Goal: Entertainment & Leisure: Consume media (video, audio)

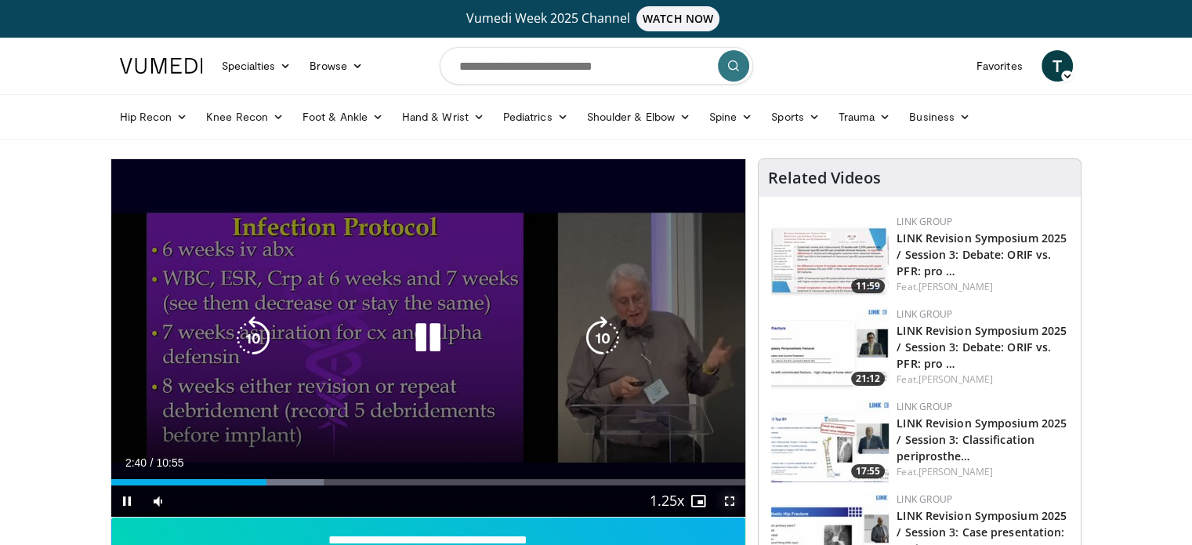
drag, startPoint x: 726, startPoint y: 498, endPoint x: 726, endPoint y: 593, distance: 94.8
click at [726, 498] on span "Video Player" at bounding box center [729, 500] width 31 height 31
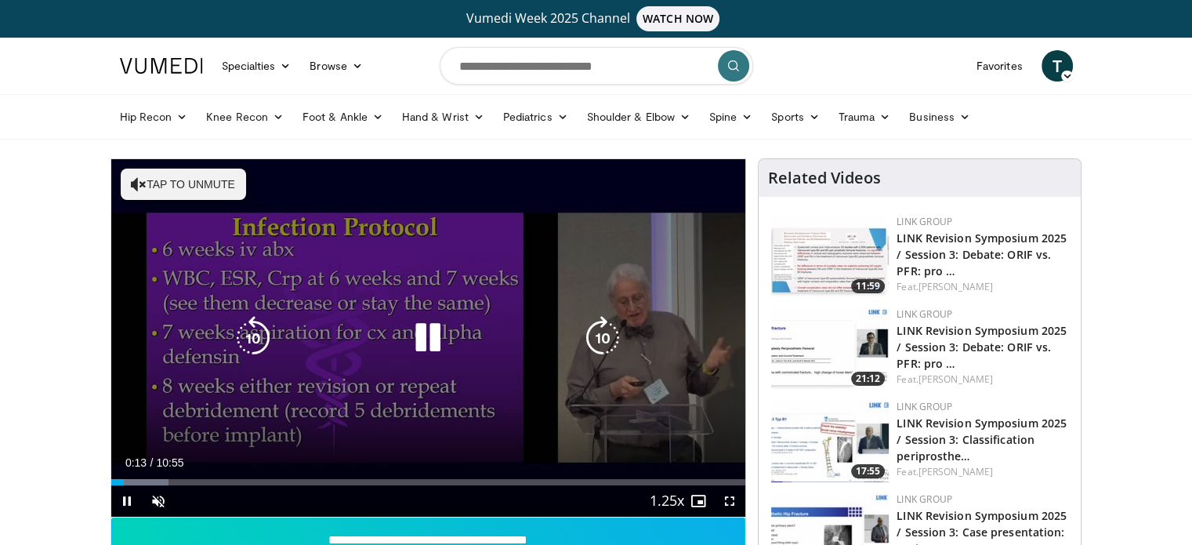
click at [132, 181] on icon "Video Player" at bounding box center [139, 184] width 16 height 16
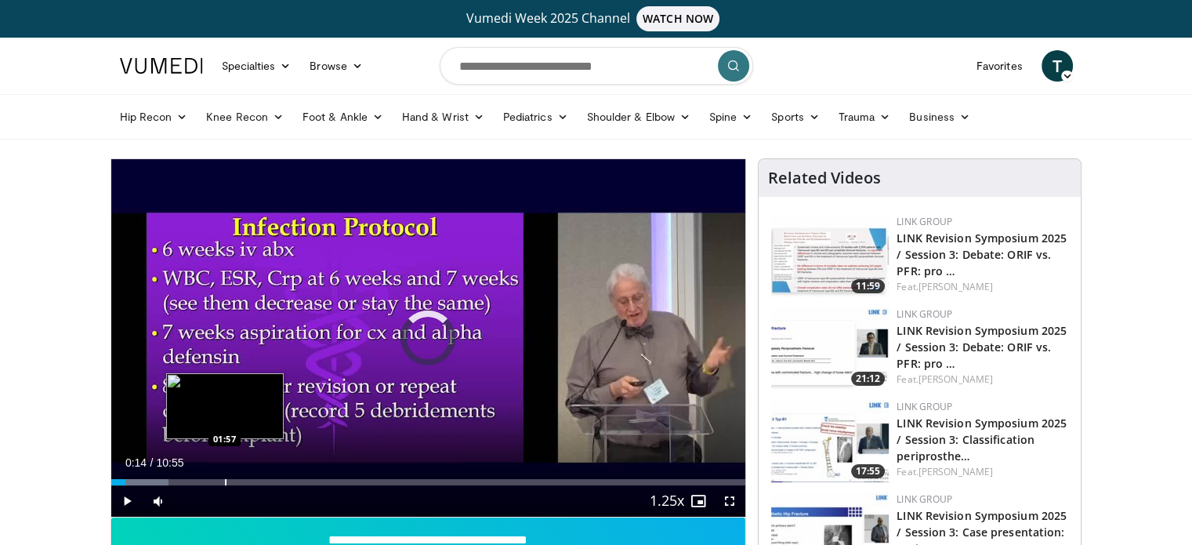
click at [226, 477] on div "Loaded : 9.13% 00:15 01:57" at bounding box center [428, 477] width 635 height 15
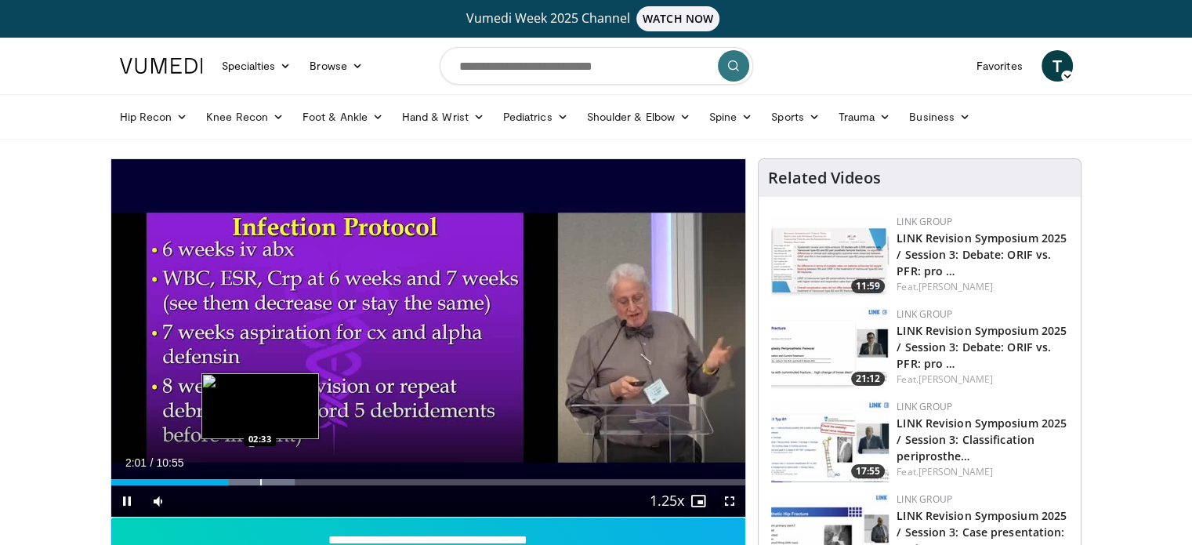
click at [259, 482] on div "Progress Bar" at bounding box center [256, 482] width 77 height 6
click at [279, 479] on div "Progress Bar" at bounding box center [280, 482] width 2 height 6
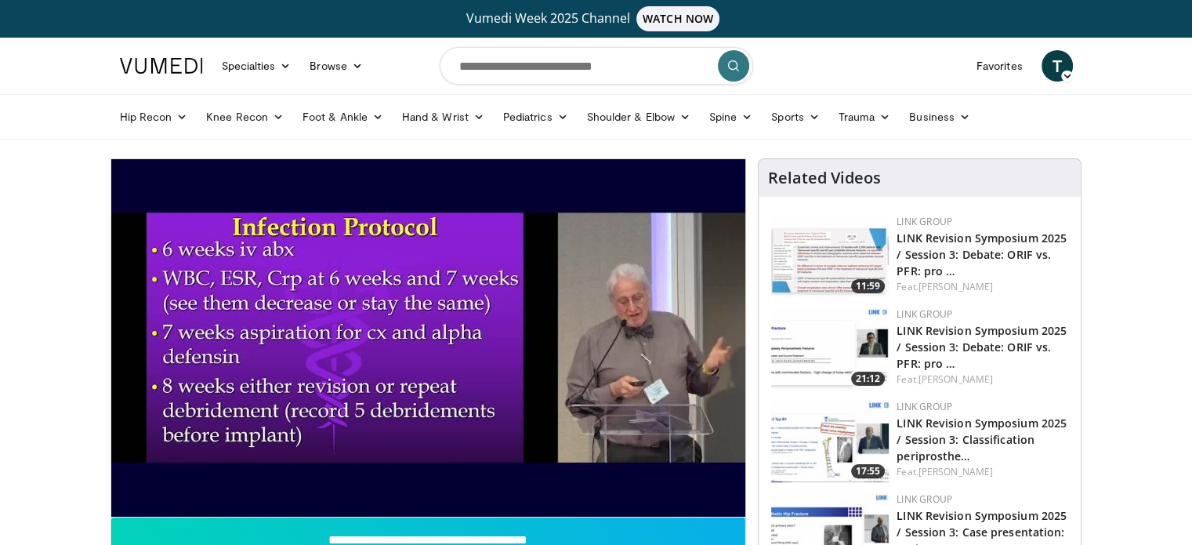
click at [295, 477] on div "10 seconds Tap to unmute" at bounding box center [428, 337] width 635 height 357
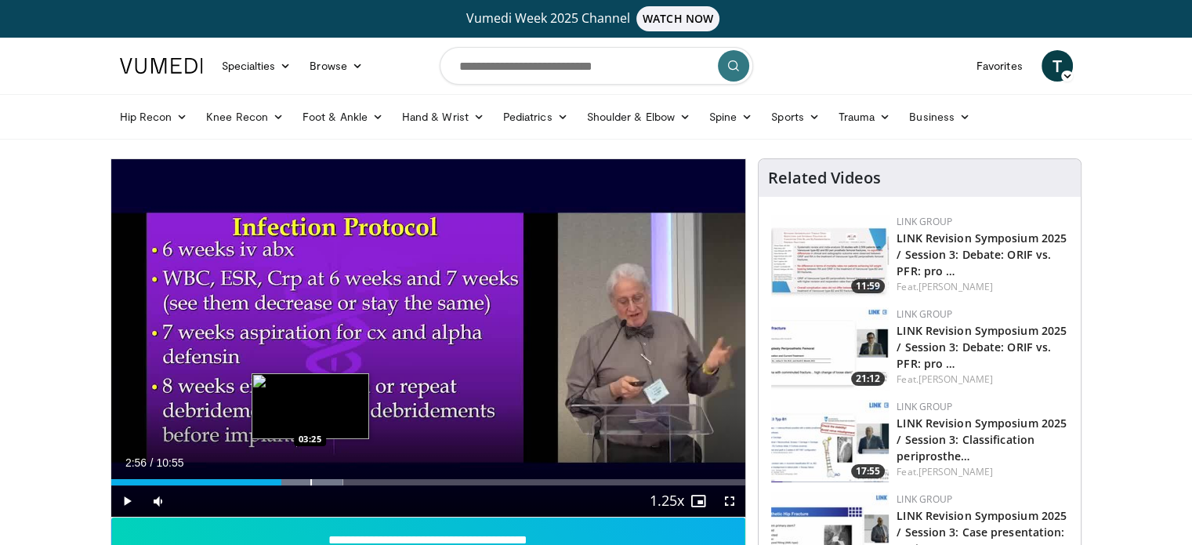
click at [310, 479] on div "Progress Bar" at bounding box center [311, 482] width 2 height 6
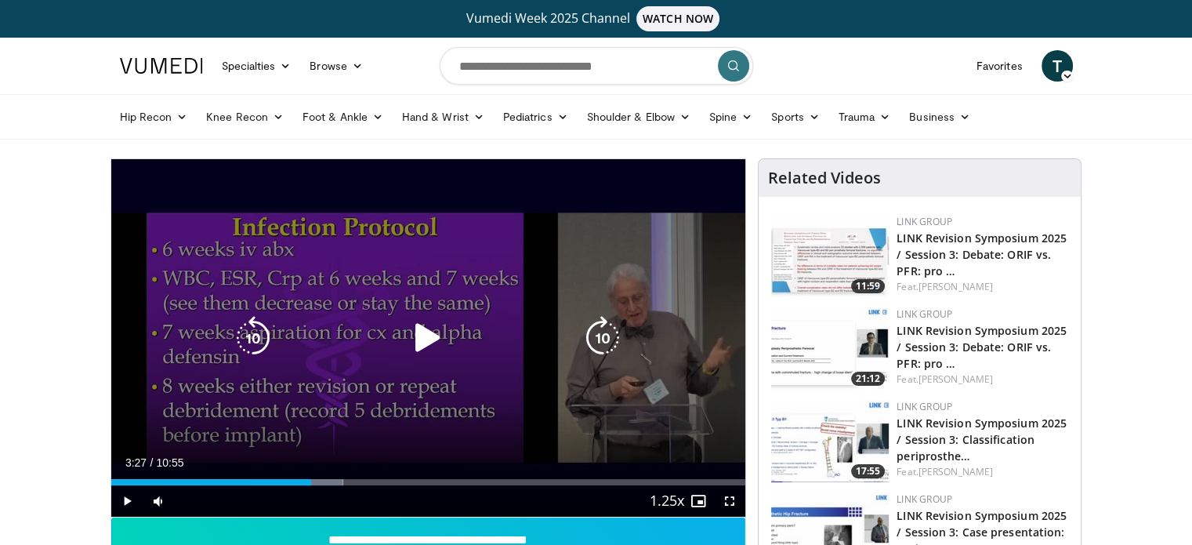
click at [448, 411] on div "10 seconds Tap to unmute" at bounding box center [428, 337] width 635 height 357
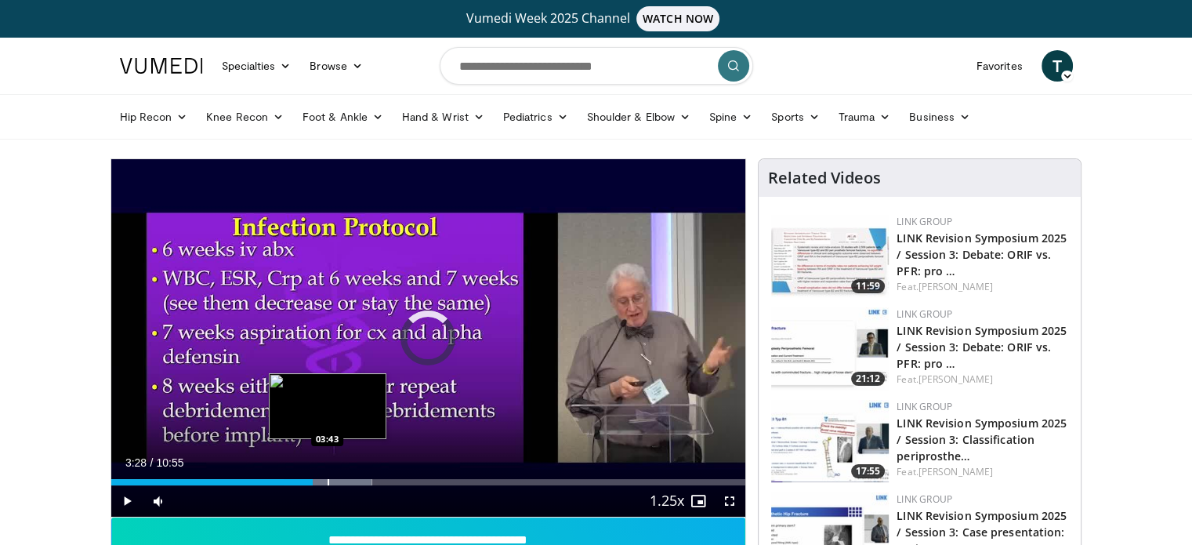
click at [328, 481] on div "Progress Bar" at bounding box center [329, 482] width 2 height 6
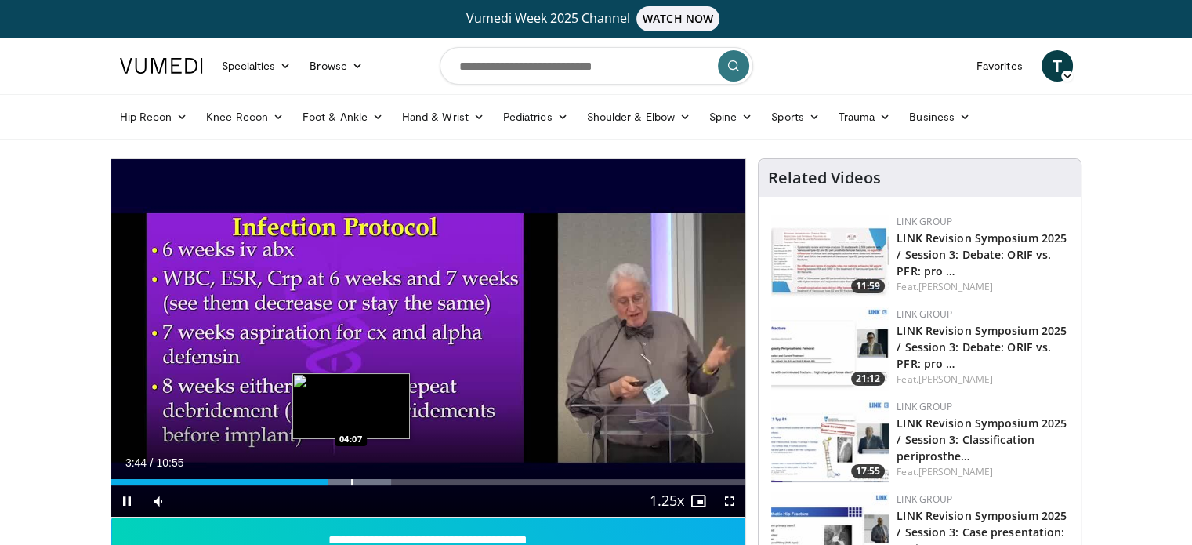
click at [350, 476] on div "Loaded : 44.18% 03:44 04:07" at bounding box center [428, 477] width 635 height 15
click at [373, 482] on div "Progress Bar" at bounding box center [374, 482] width 2 height 6
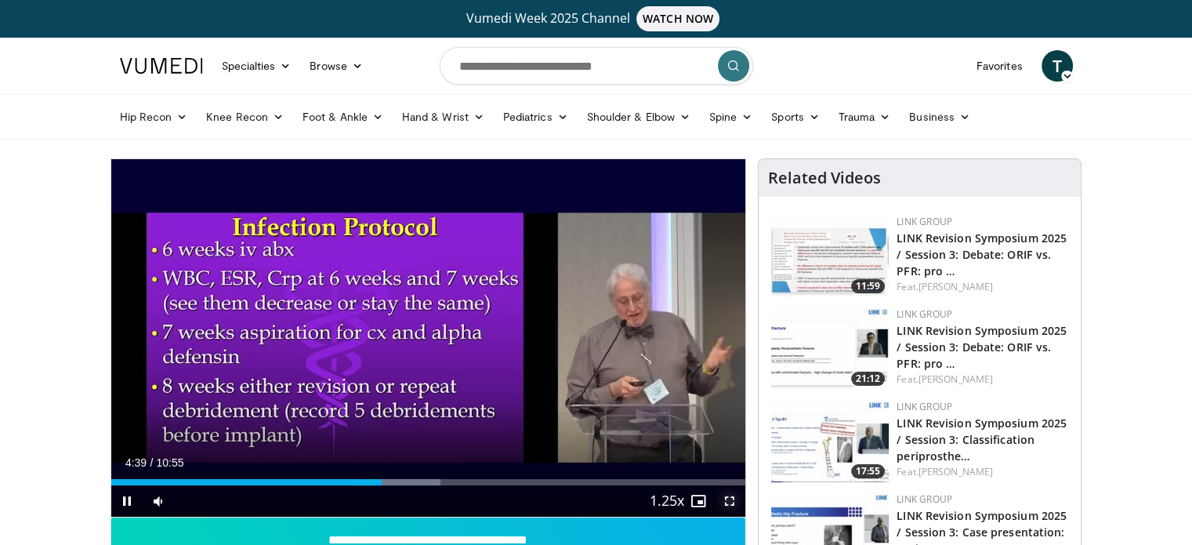
click at [730, 502] on span "Video Player" at bounding box center [729, 500] width 31 height 31
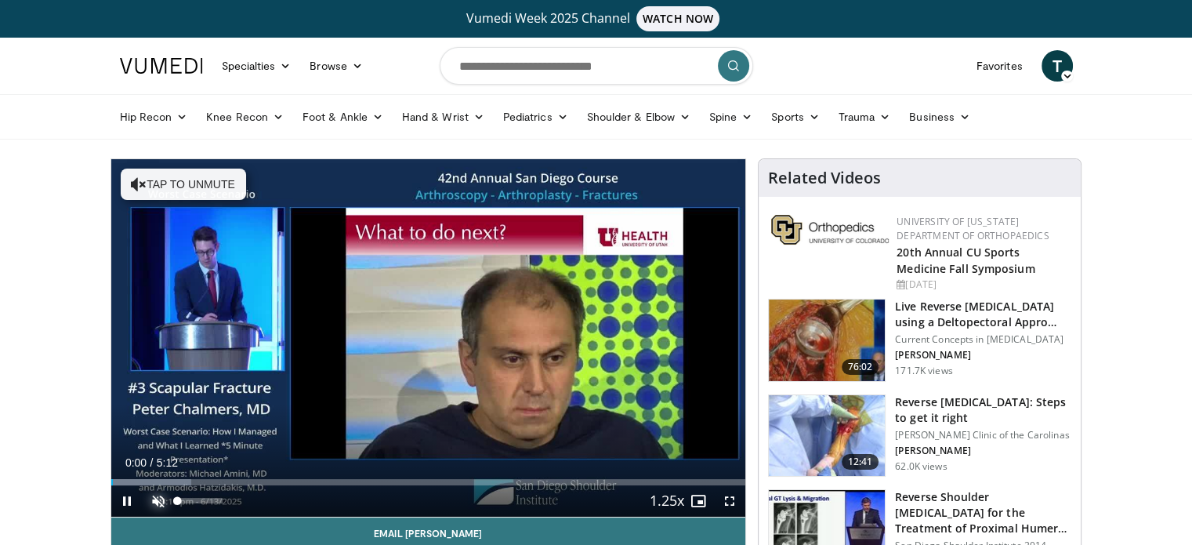
click at [150, 505] on span "Video Player" at bounding box center [158, 500] width 31 height 31
click at [726, 495] on span "Video Player" at bounding box center [729, 500] width 31 height 31
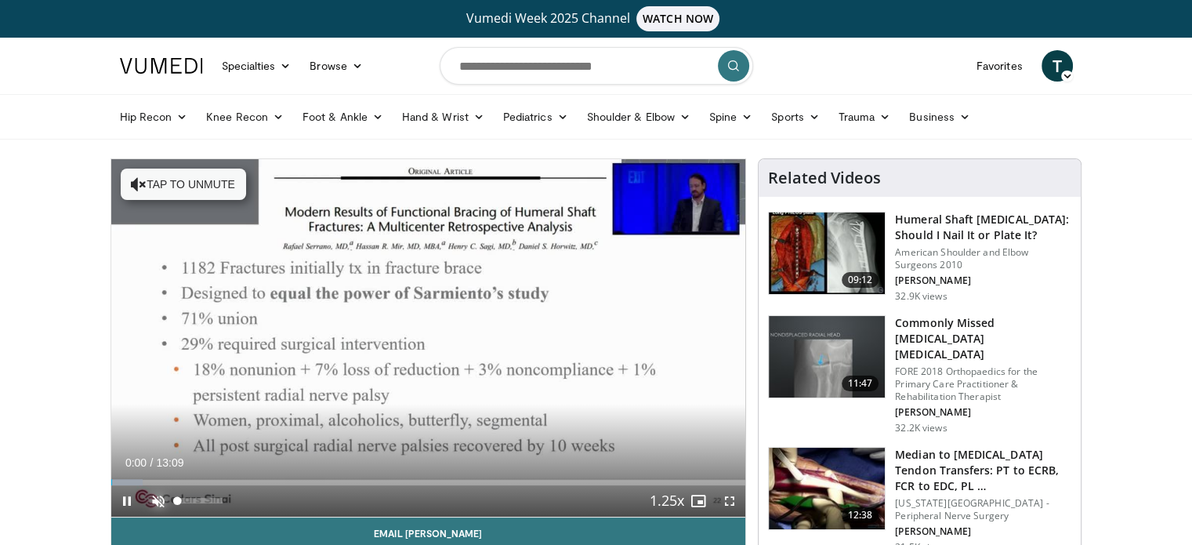
click at [153, 504] on span "Video Player" at bounding box center [158, 500] width 31 height 31
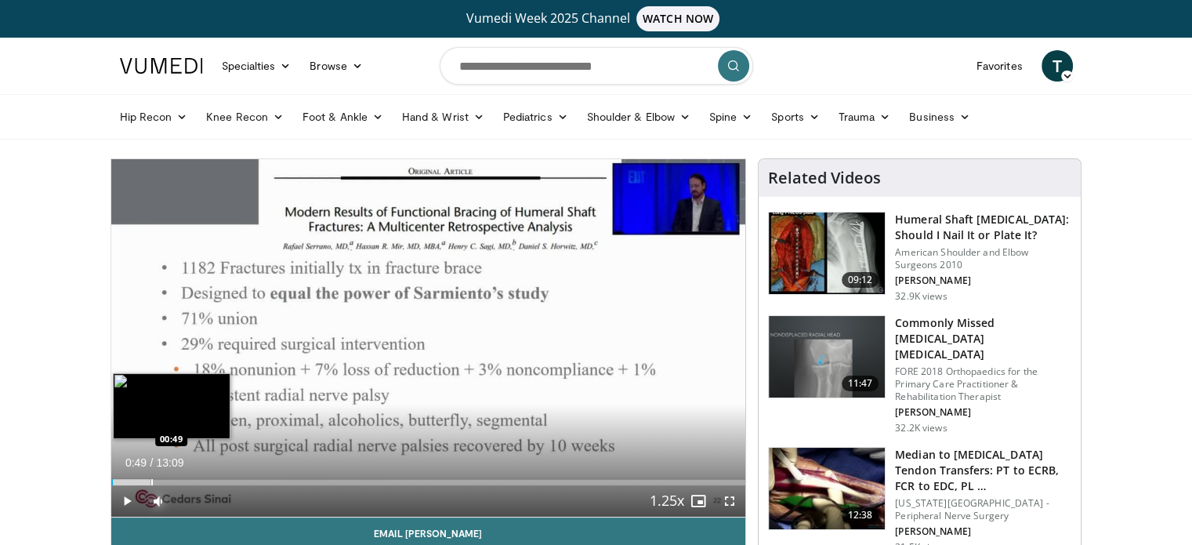
click at [151, 479] on div "Progress Bar" at bounding box center [152, 482] width 2 height 6
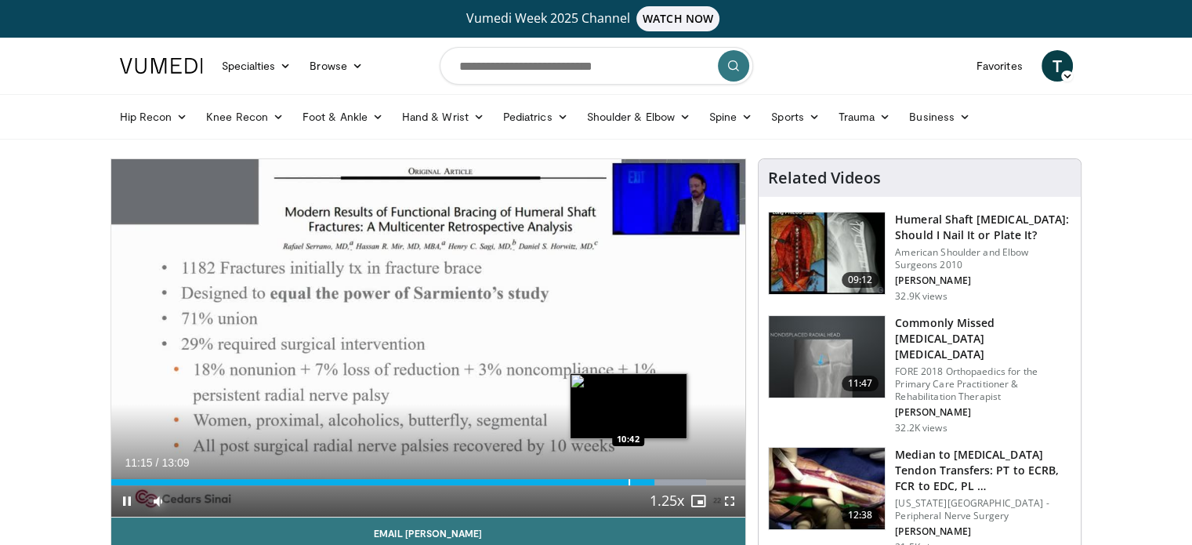
click at [629, 479] on div "Progress Bar" at bounding box center [630, 482] width 2 height 6
